Goal: Information Seeking & Learning: Learn about a topic

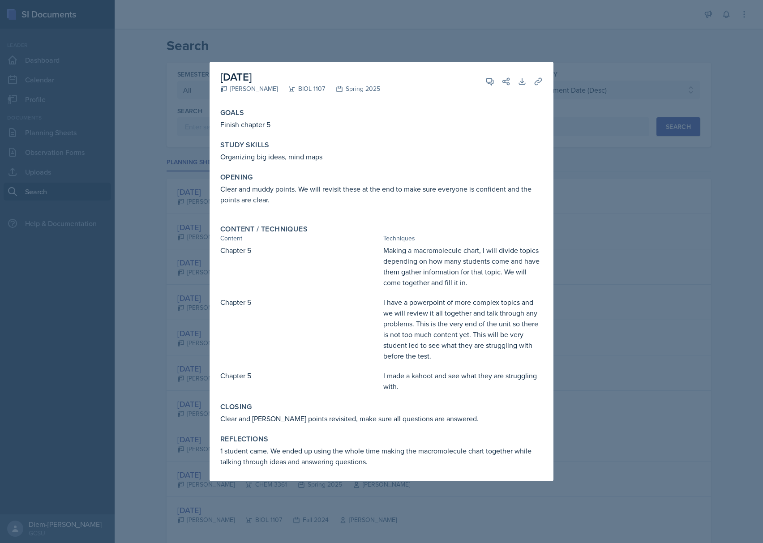
select select "all"
select select "6d02d006-d2ce-4ab3-bc11-53b48f3c94ca"
select select "3"
click at [643, 106] on div at bounding box center [381, 271] width 763 height 543
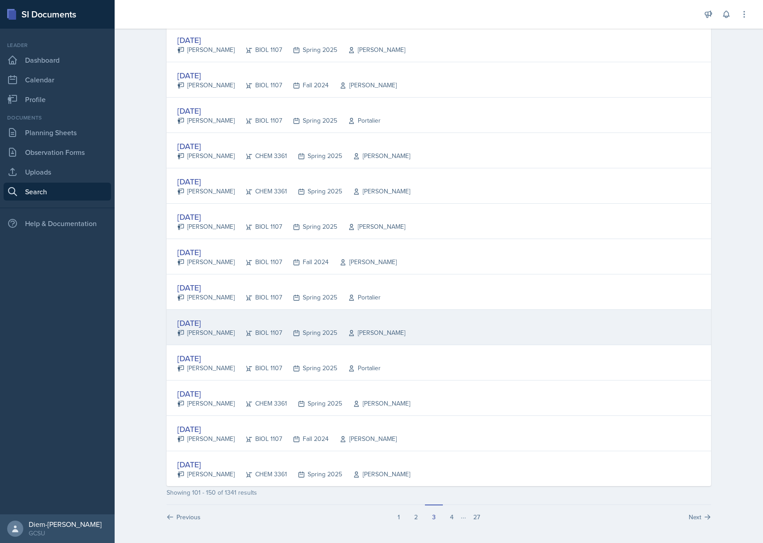
click at [233, 326] on div "[DATE]" at bounding box center [291, 323] width 228 height 12
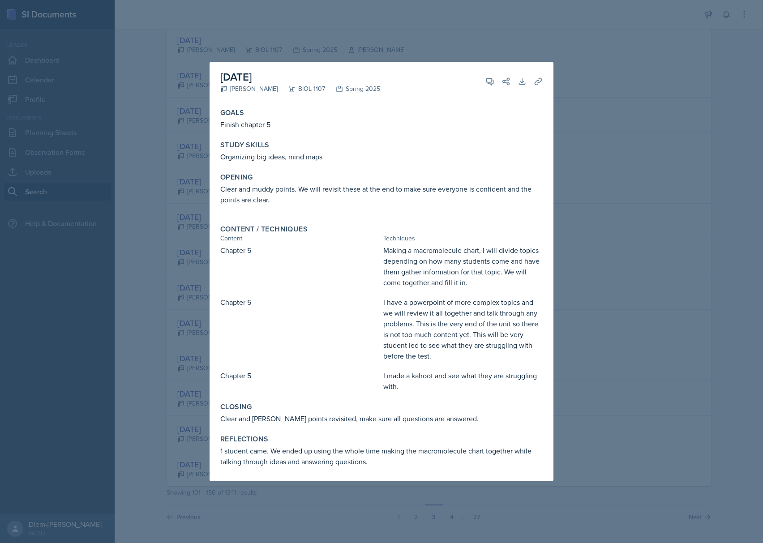
click at [661, 306] on div at bounding box center [381, 271] width 763 height 543
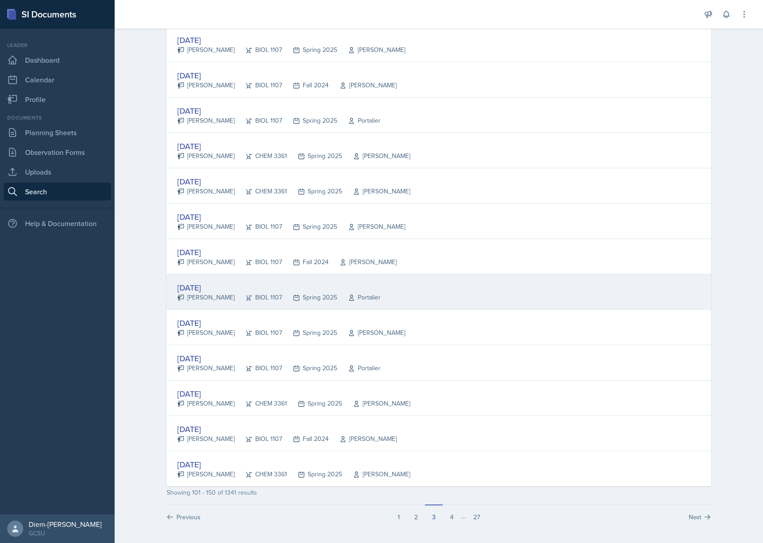
click at [366, 300] on div "[DATE] [PERSON_NAME] BIOL 1107 Spring 2025 Portalier" at bounding box center [439, 291] width 544 height 35
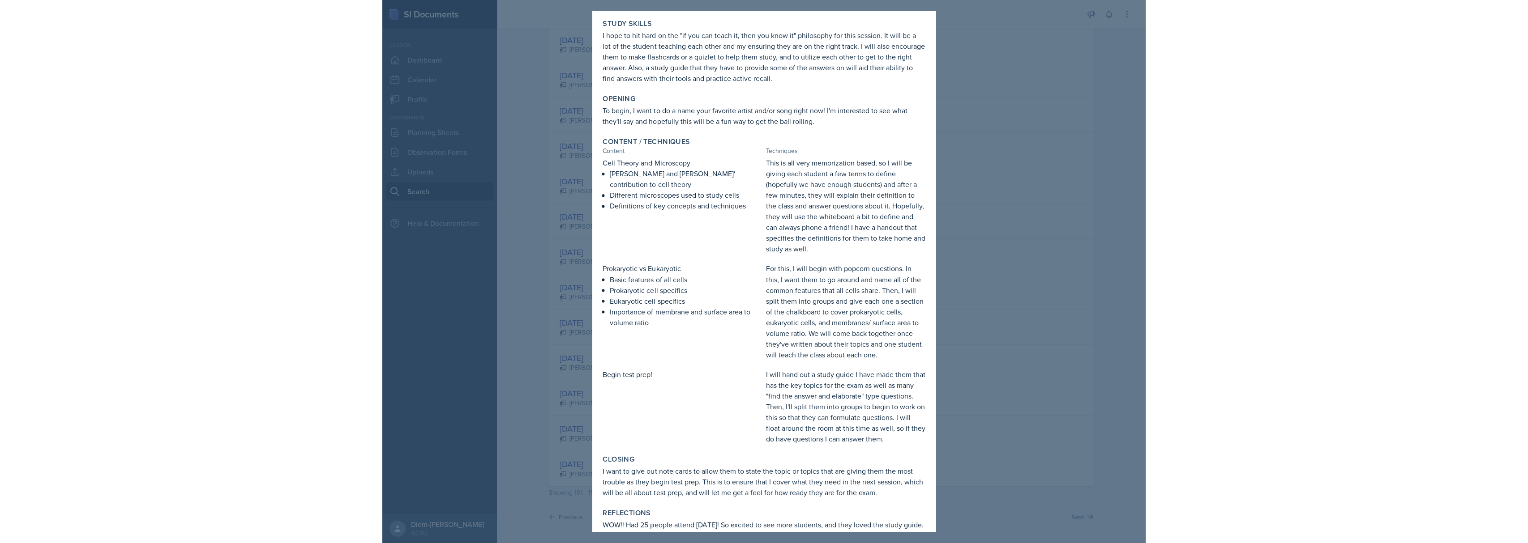
scroll to position [0, 0]
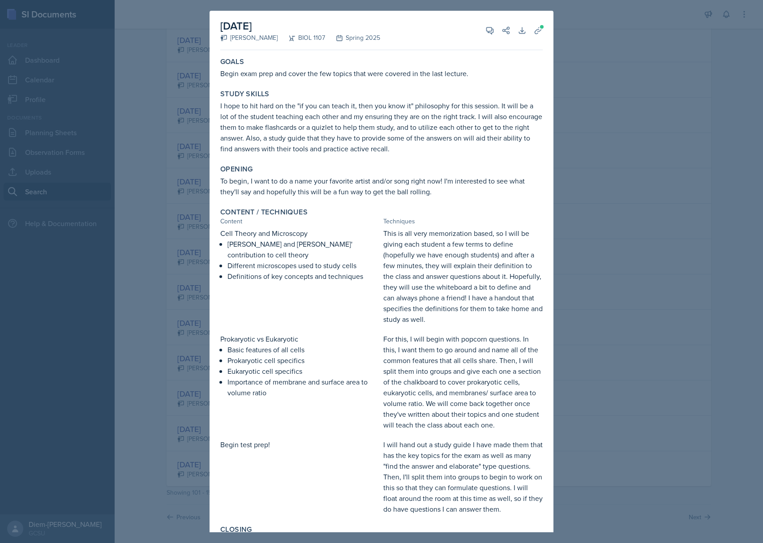
click at [609, 237] on div at bounding box center [381, 271] width 763 height 543
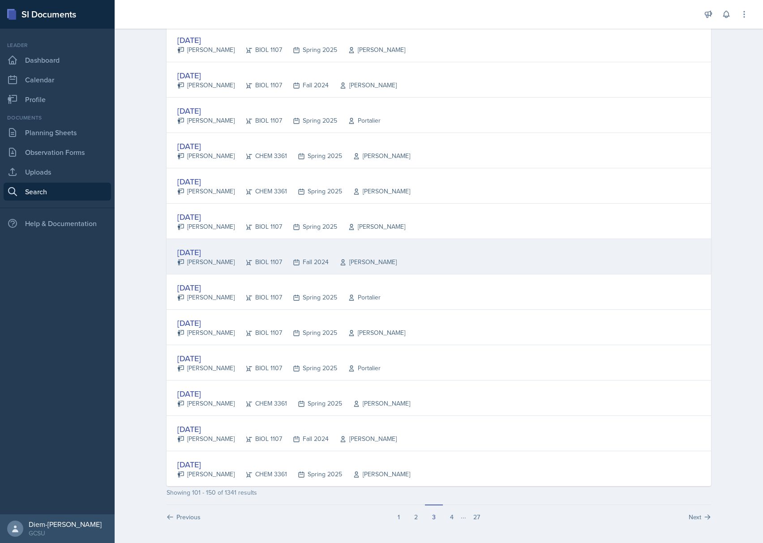
click at [254, 262] on div "BIOL 1107" at bounding box center [258, 261] width 47 height 9
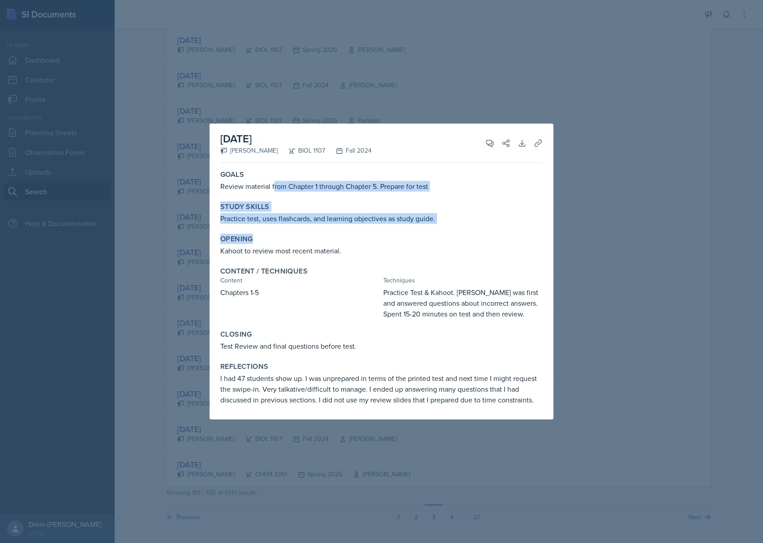
drag, startPoint x: 273, startPoint y: 190, endPoint x: 341, endPoint y: 228, distance: 78.2
click at [341, 228] on div "Goals Review material from Chapter 1 through Chapter 5. Prepare for test Study …" at bounding box center [381, 293] width 322 height 253
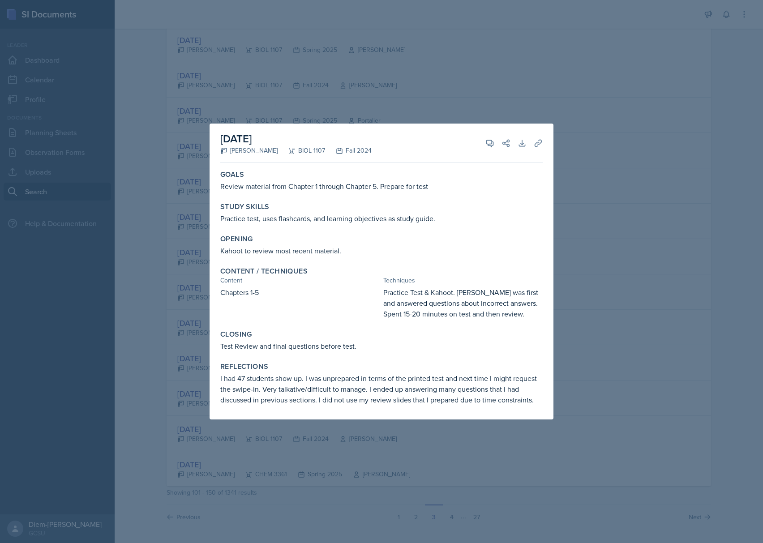
click at [350, 259] on div "Opening Kahoot to review most recent material." at bounding box center [381, 245] width 329 height 29
drag, startPoint x: 459, startPoint y: 294, endPoint x: 529, endPoint y: 319, distance: 74.2
click at [529, 319] on p "Practice Test & Kahoot. [PERSON_NAME] was first and answered questions about in…" at bounding box center [462, 303] width 159 height 32
drag, startPoint x: 324, startPoint y: 204, endPoint x: 319, endPoint y: 210, distance: 7.9
click at [324, 204] on div "Study Skills" at bounding box center [381, 206] width 322 height 9
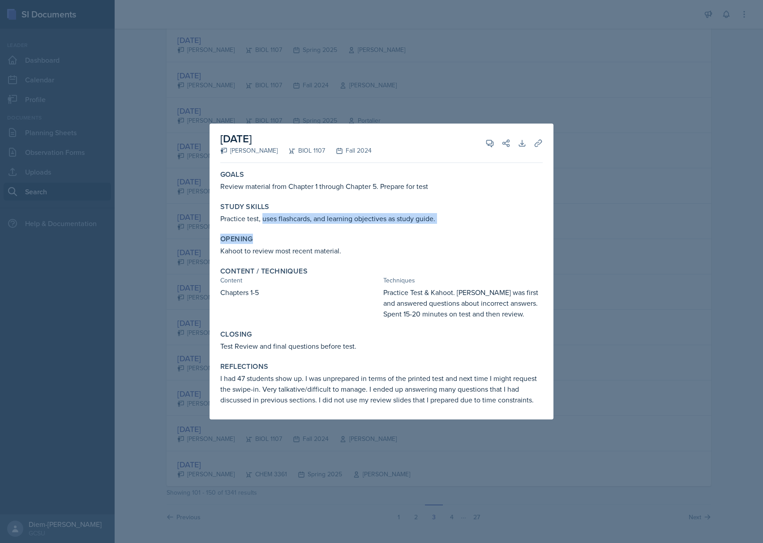
drag, startPoint x: 263, startPoint y: 221, endPoint x: 395, endPoint y: 228, distance: 131.8
click at [395, 228] on div "Goals Review material from Chapter 1 through Chapter 5. Prepare for test Study …" at bounding box center [381, 293] width 322 height 253
click at [389, 264] on div "Content / Techniques Content Techniques Chapters 1-5 Practice Test & Kahoot. [P…" at bounding box center [381, 293] width 329 height 60
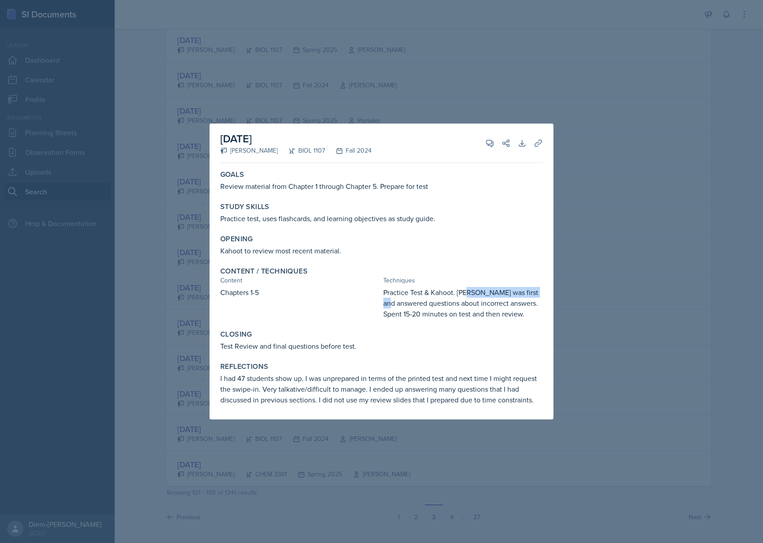
drag, startPoint x: 402, startPoint y: 302, endPoint x: 470, endPoint y: 290, distance: 68.5
click at [470, 290] on p "Practice Test & Kahoot. [PERSON_NAME] was first and answered questions about in…" at bounding box center [462, 303] width 159 height 32
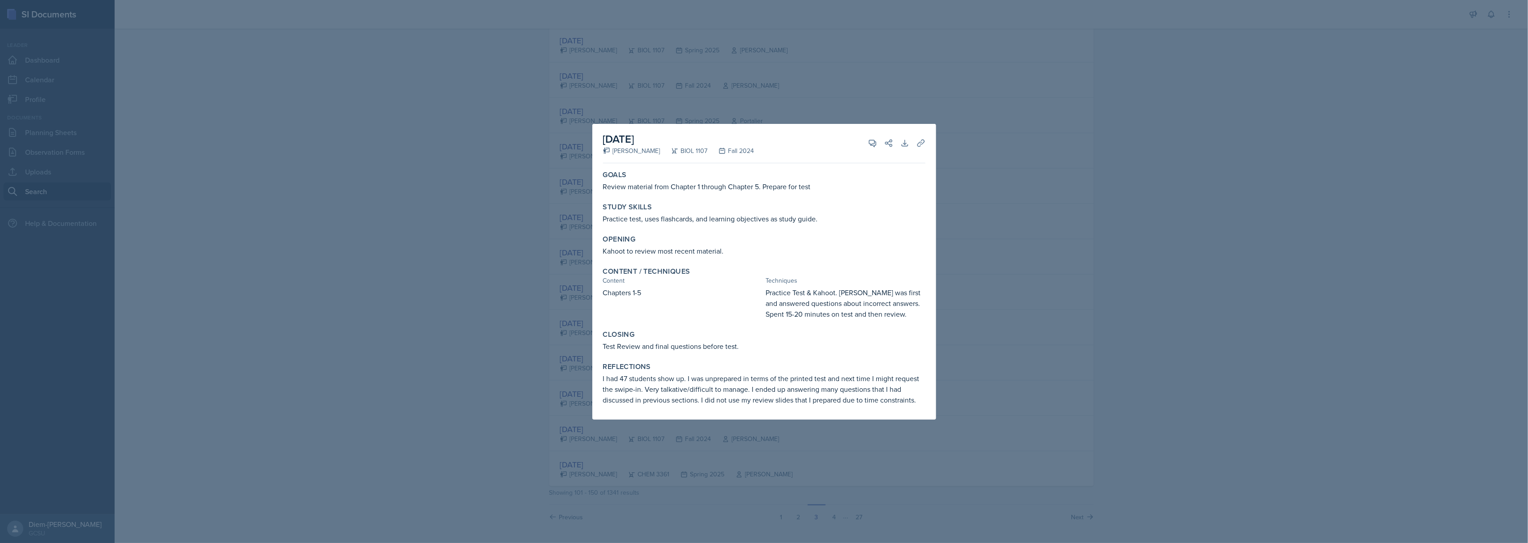
click at [762, 305] on p "Practice Test & Kahoot. [PERSON_NAME] was first and answered questions about in…" at bounding box center [845, 303] width 159 height 32
click at [762, 248] on div at bounding box center [764, 271] width 1528 height 543
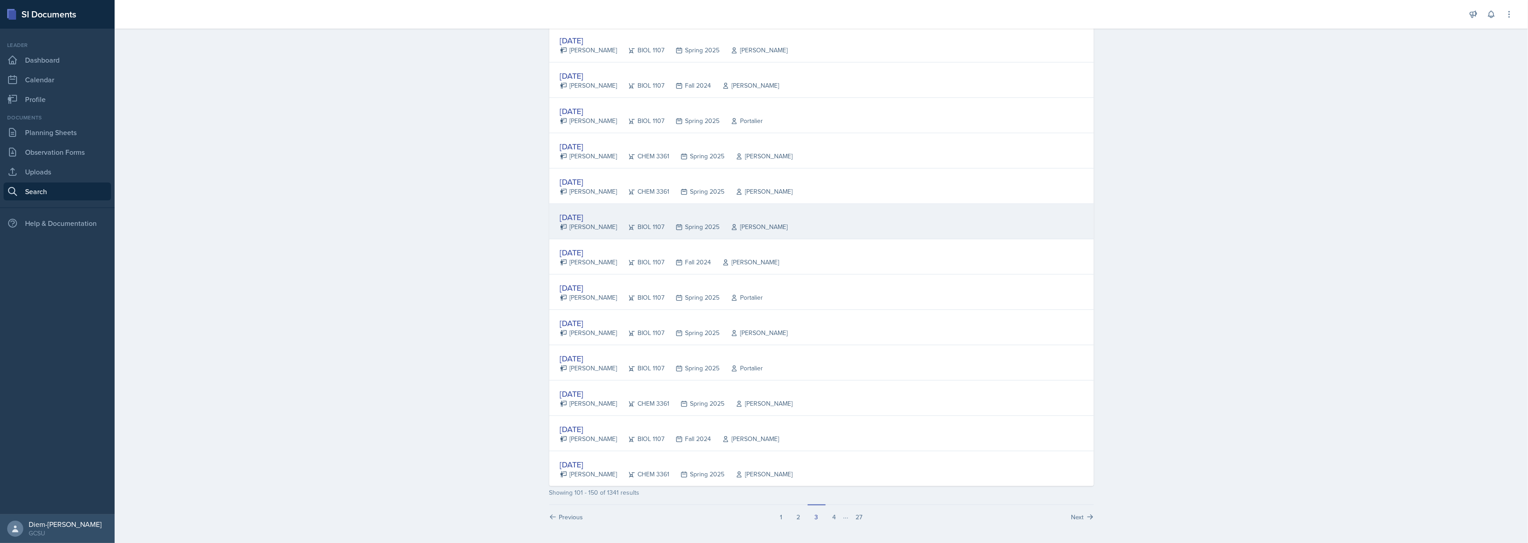
click at [629, 222] on div "BIOL 1107" at bounding box center [640, 226] width 47 height 9
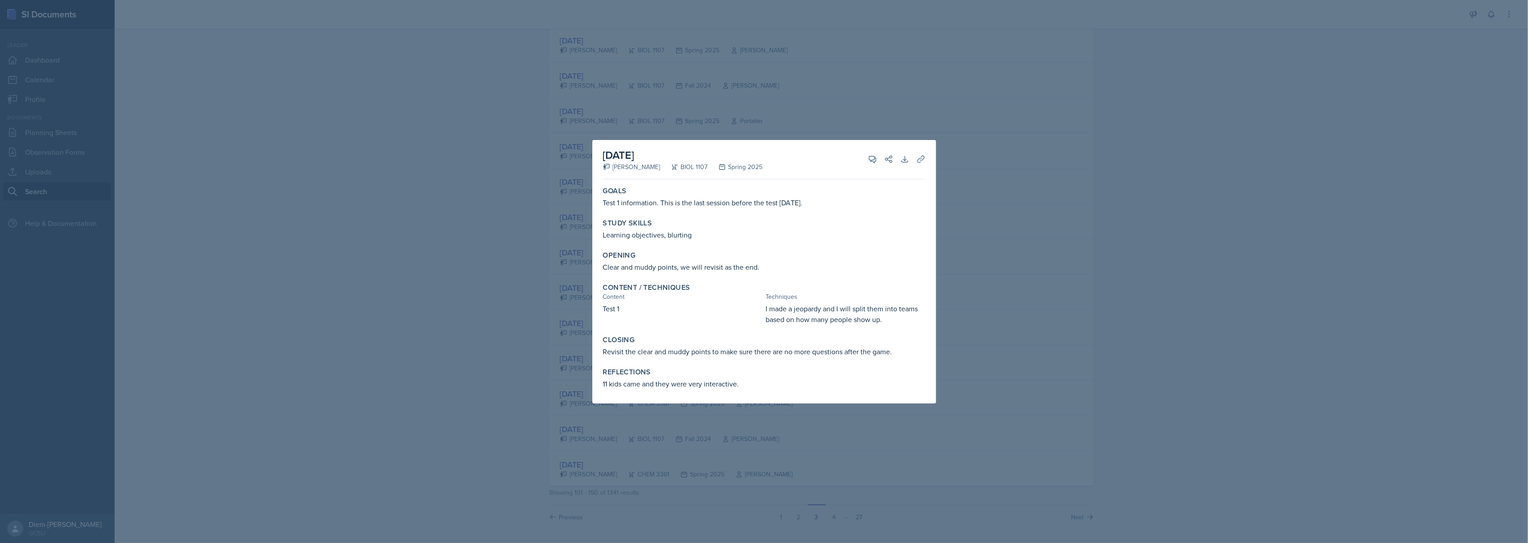
click at [762, 78] on div at bounding box center [764, 271] width 1528 height 543
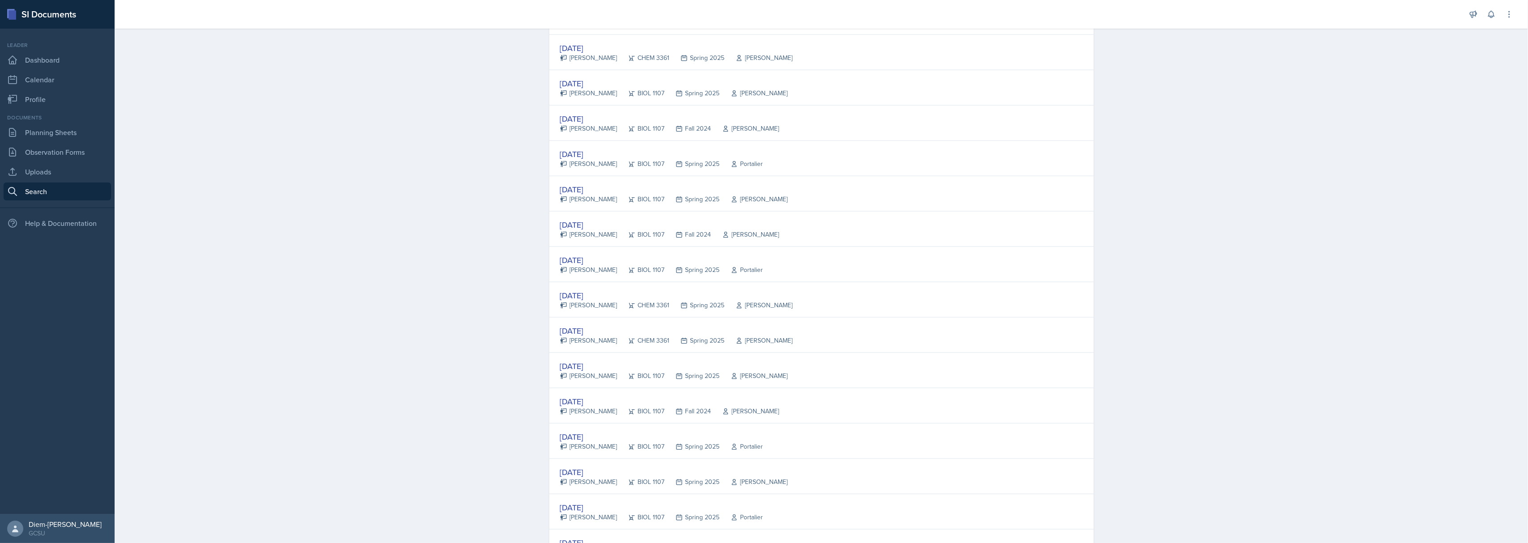
scroll to position [1049, 0]
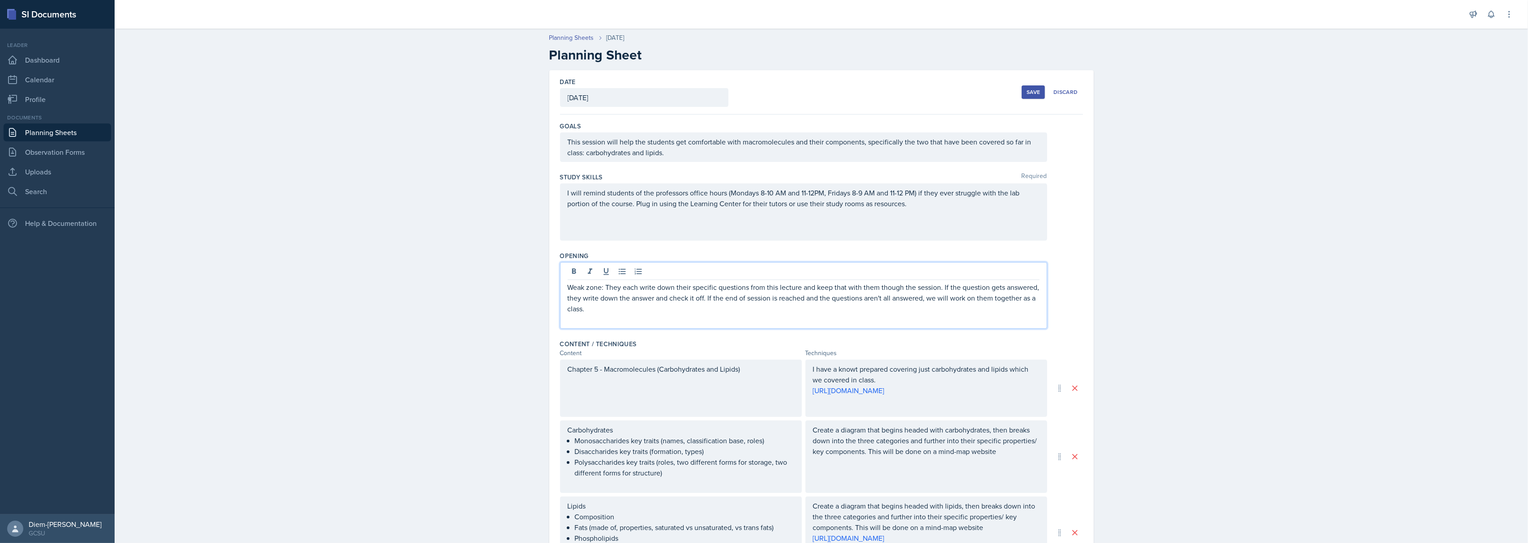
scroll to position [119, 0]
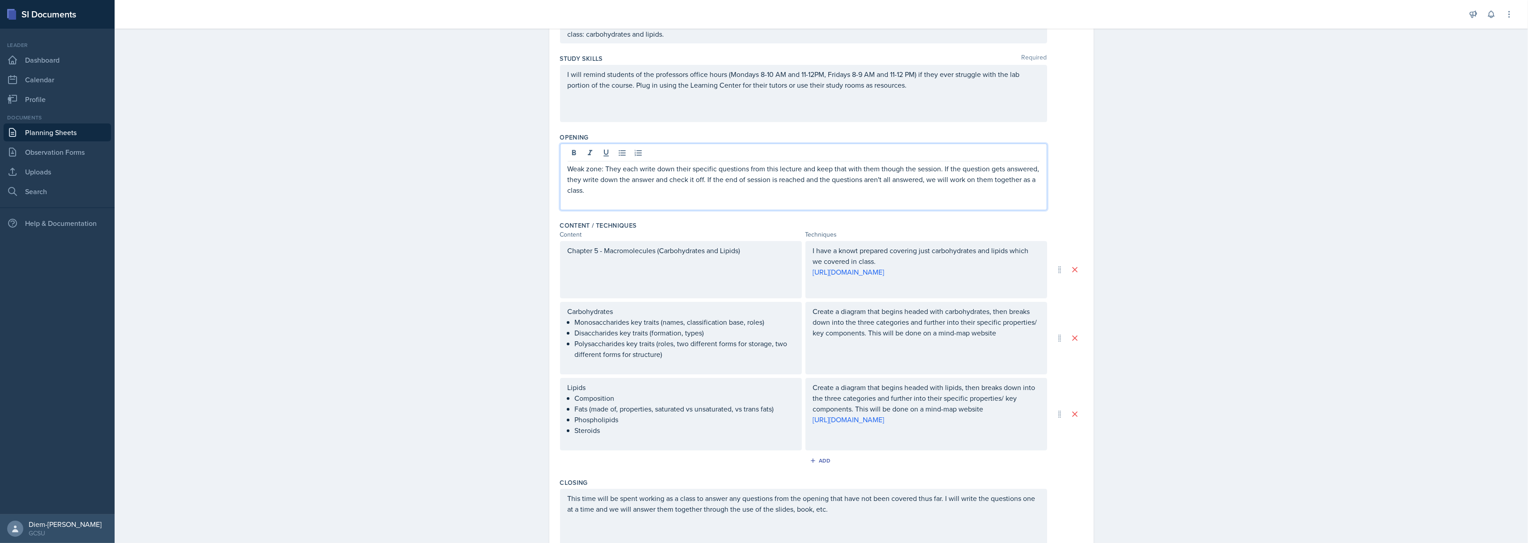
click at [779, 218] on div "Opening Weak zone: They each write down their specific questions from this lect…" at bounding box center [821, 173] width 523 height 88
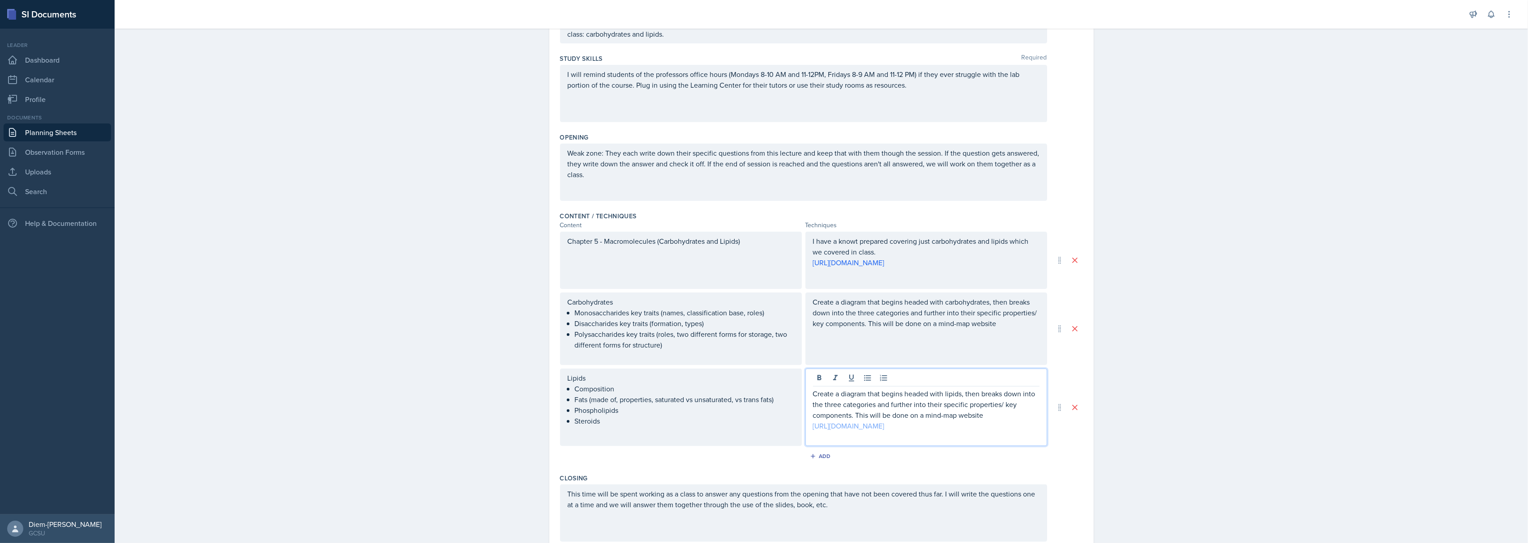
click at [887, 410] on div "Create a diagram that begins headed with lipids, then breaks down into the thre…" at bounding box center [926, 416] width 226 height 54
click at [884, 429] on link "https://miro.com/app/board/uXjVJRTHkms=/" at bounding box center [849, 426] width 72 height 10
click at [892, 349] on div "Create a diagram that begins headed with carbohydrates, then breaks down into t…" at bounding box center [926, 329] width 242 height 73
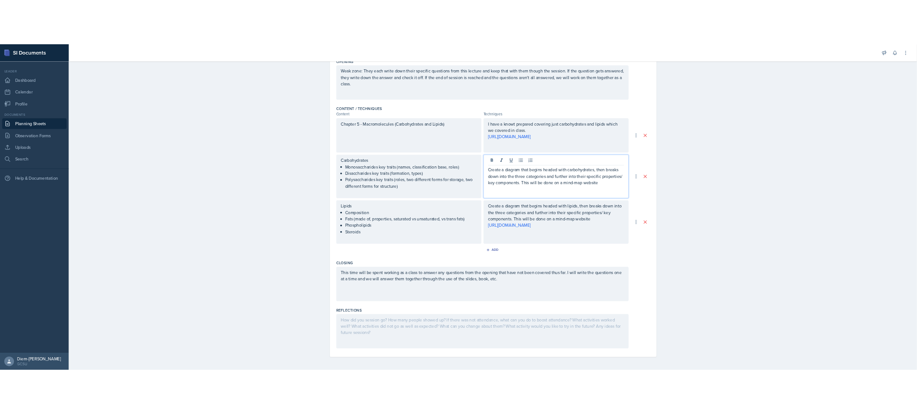
scroll to position [0, 0]
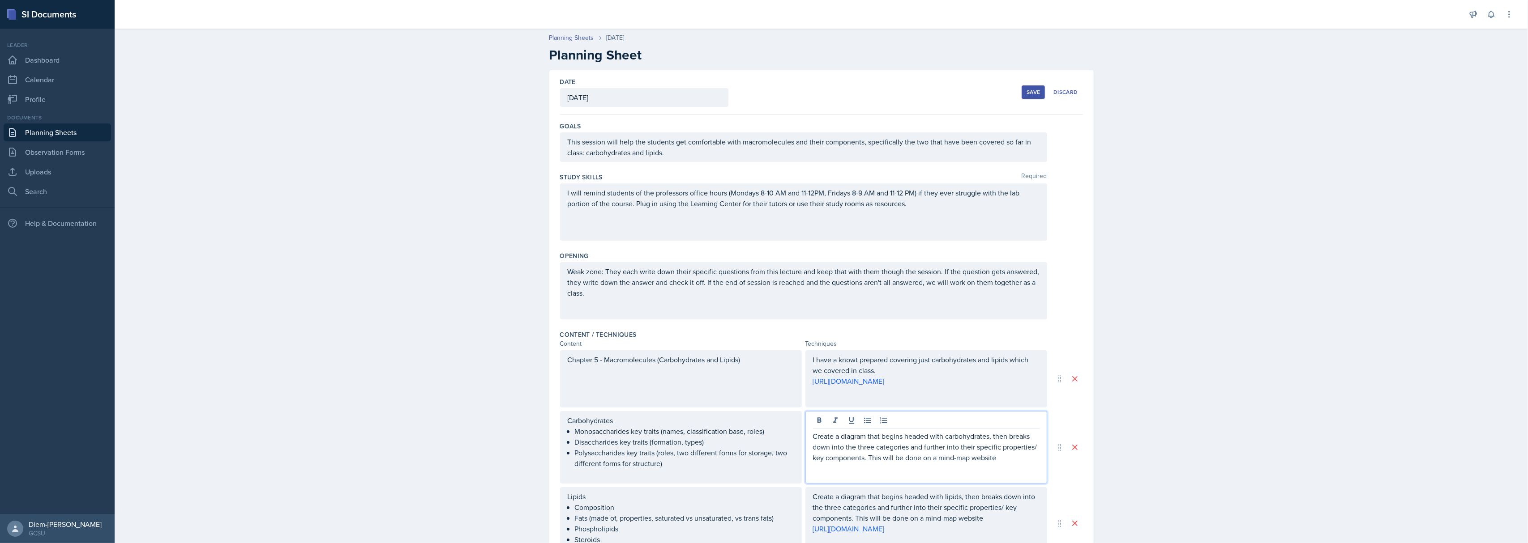
click at [1028, 89] on div "Save" at bounding box center [1032, 92] width 13 height 7
